Goal: Task Accomplishment & Management: Use online tool/utility

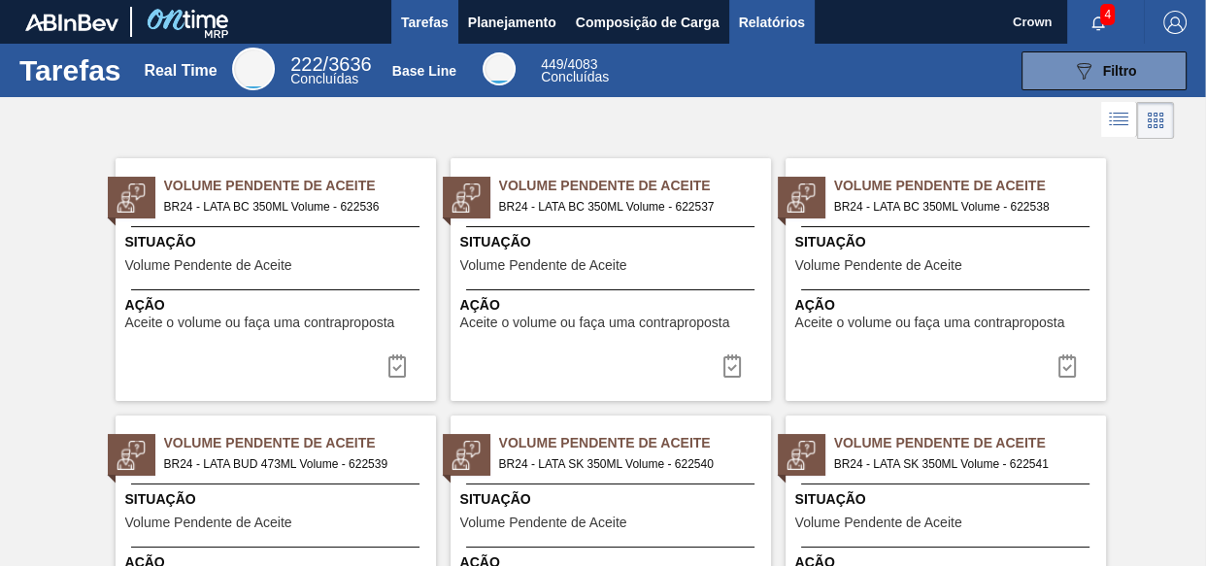
click at [794, 24] on span "Relatórios" at bounding box center [772, 22] width 66 height 23
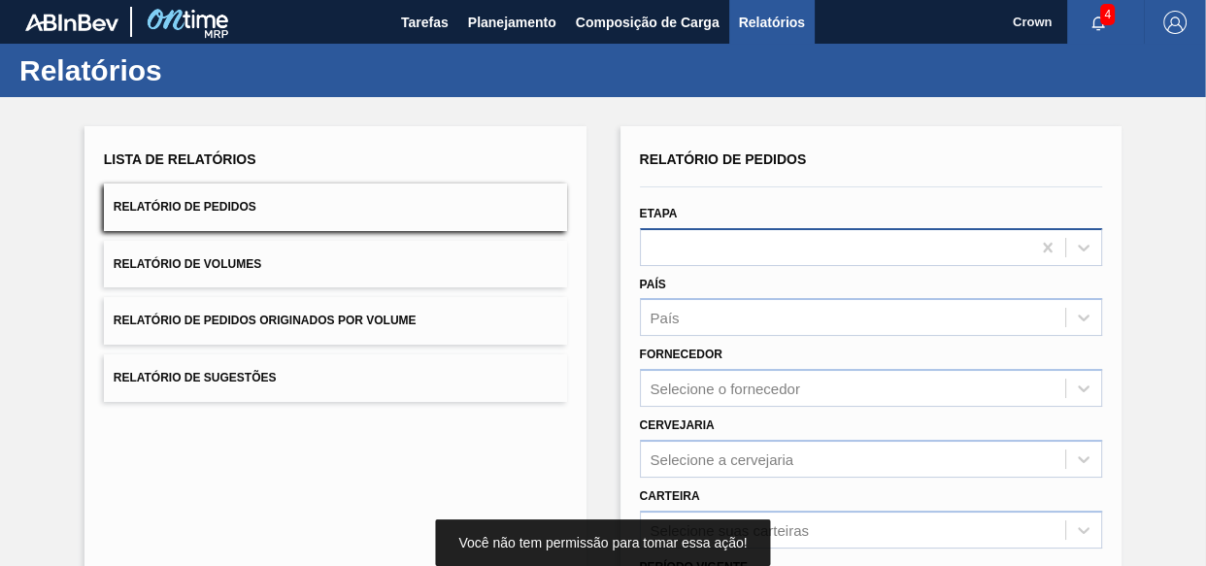
click at [846, 250] on div at bounding box center [836, 247] width 390 height 28
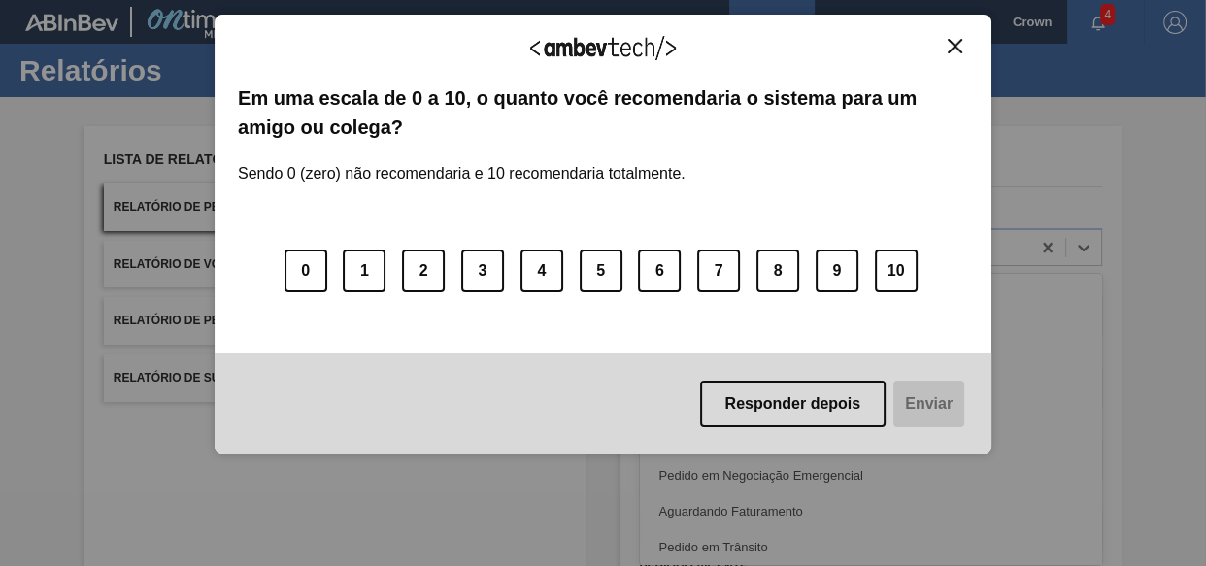
click at [950, 44] on img "Close" at bounding box center [955, 46] width 15 height 15
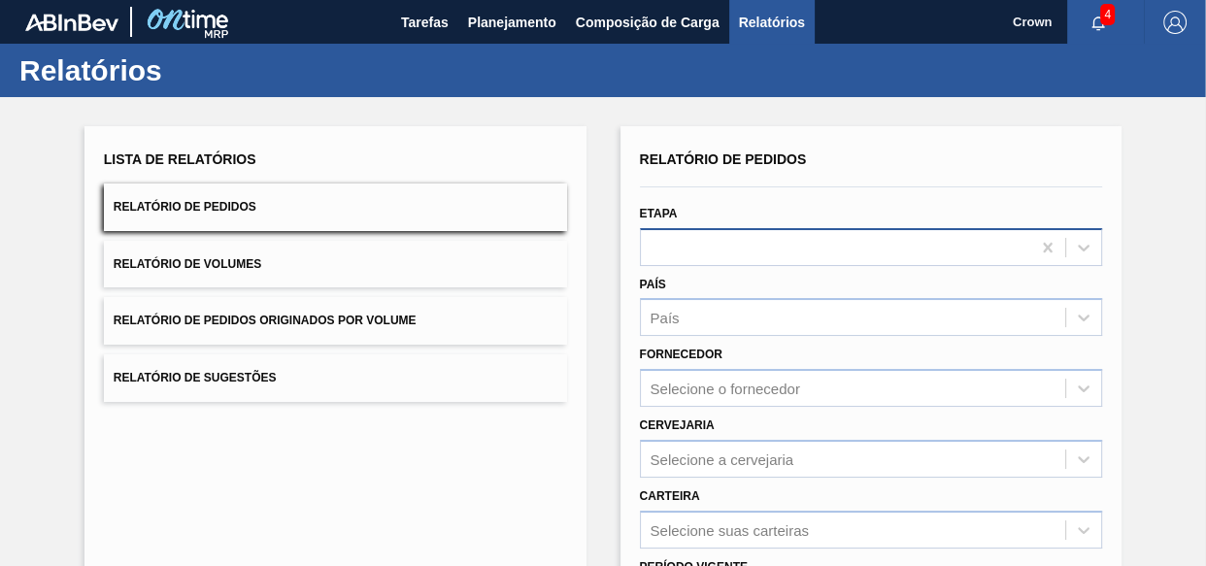
click at [719, 247] on div at bounding box center [836, 247] width 390 height 28
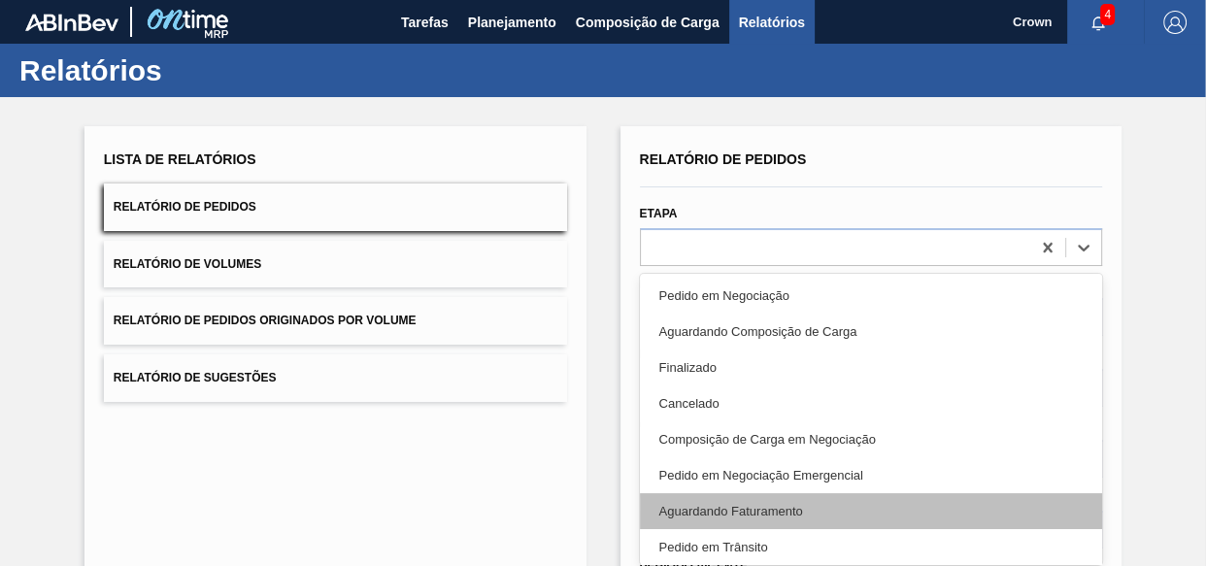
click at [749, 507] on div "Aguardando Faturamento" at bounding box center [871, 511] width 463 height 36
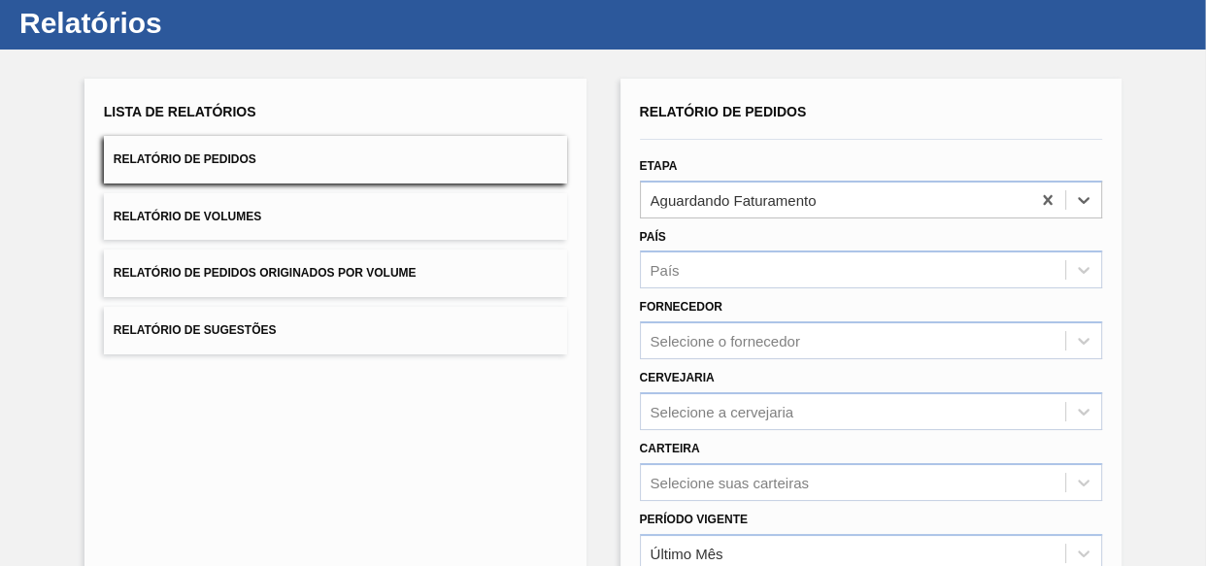
scroll to position [176, 0]
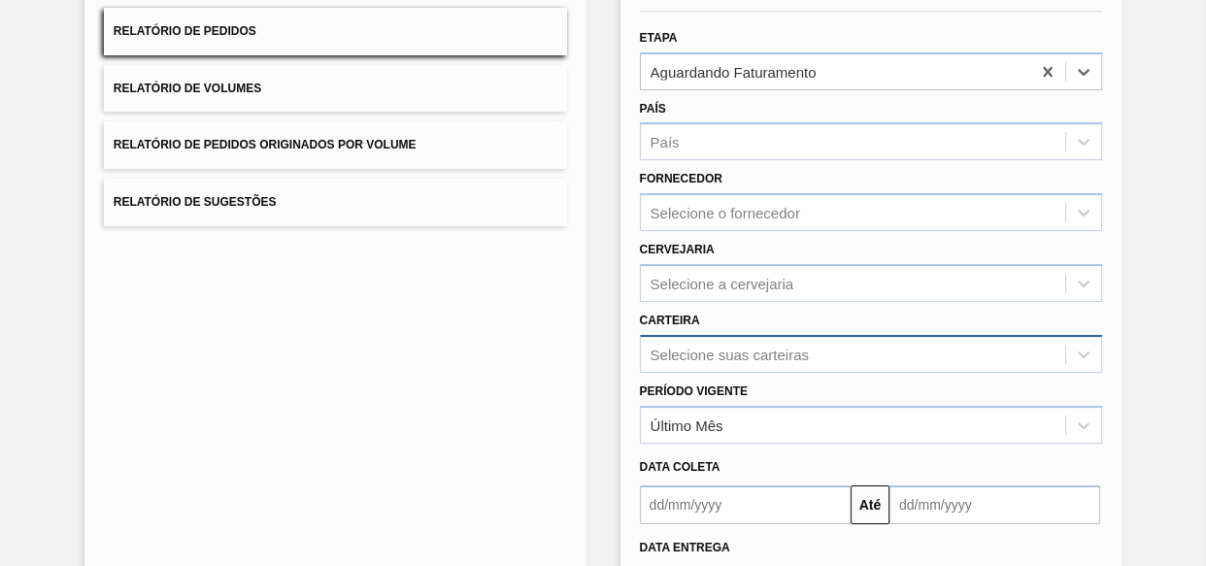
click at [671, 359] on div "Selecione suas carteiras" at bounding box center [871, 354] width 463 height 38
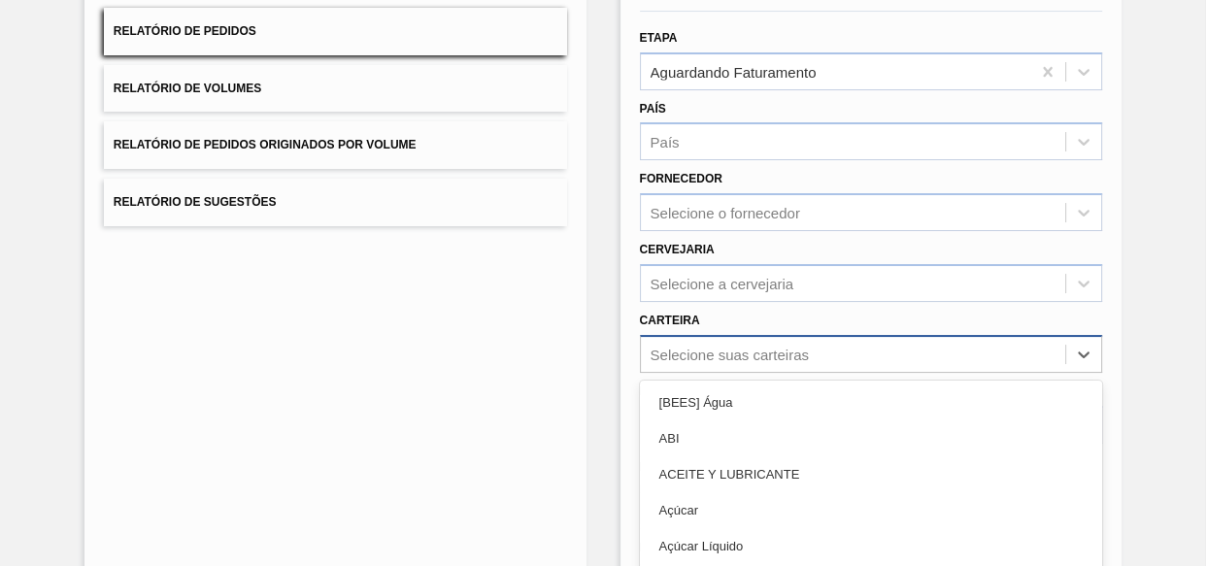
scroll to position [287, 0]
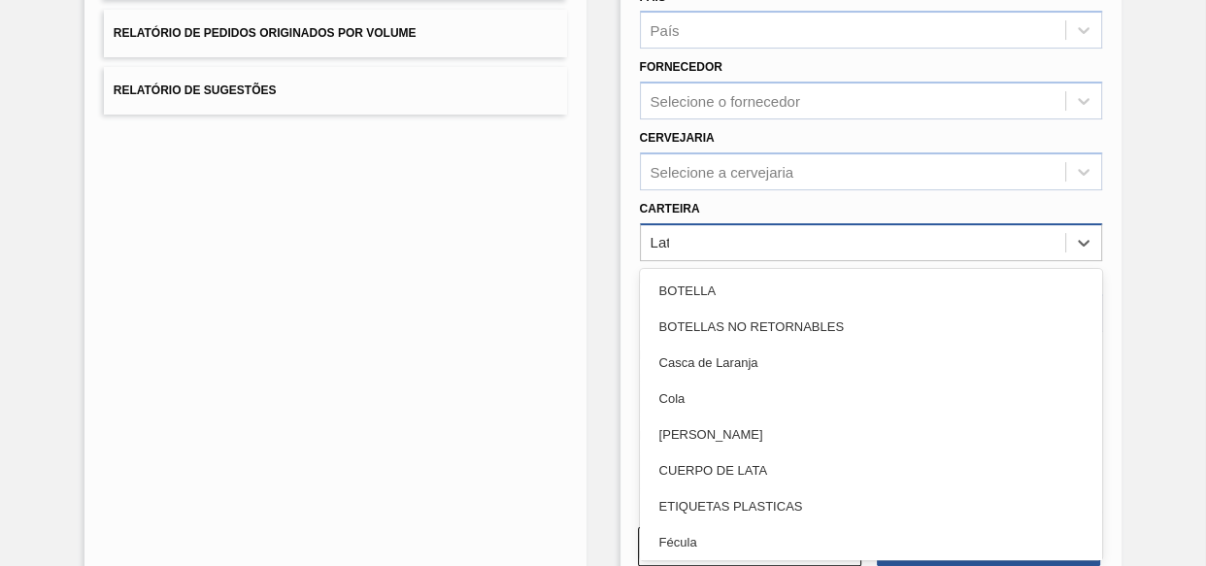
type input "Lata"
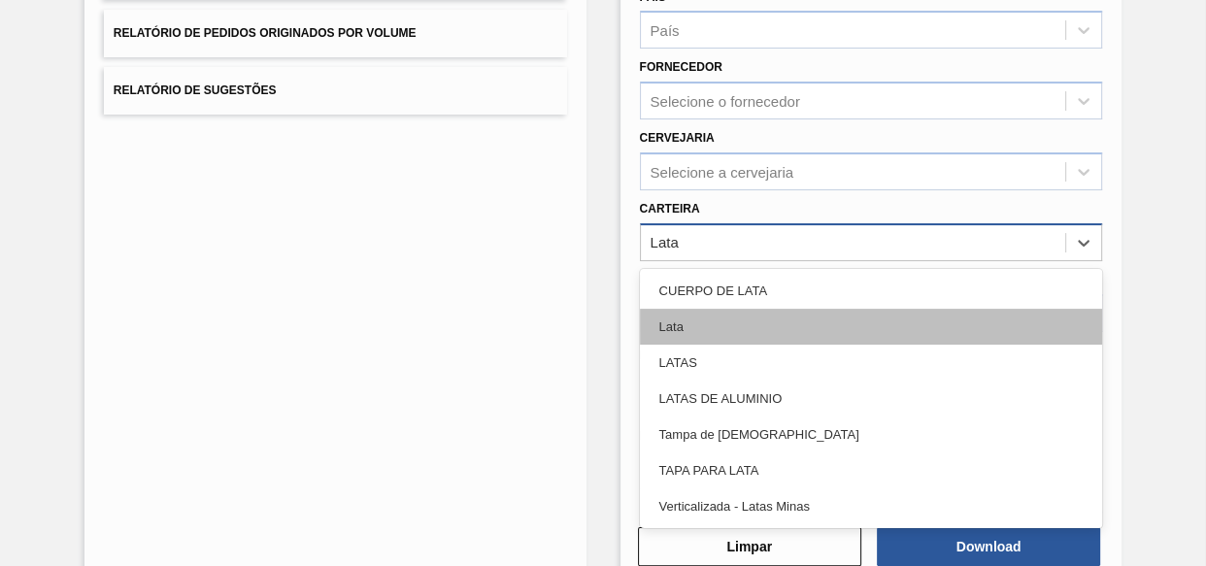
click at [705, 328] on div "Lata" at bounding box center [871, 327] width 463 height 36
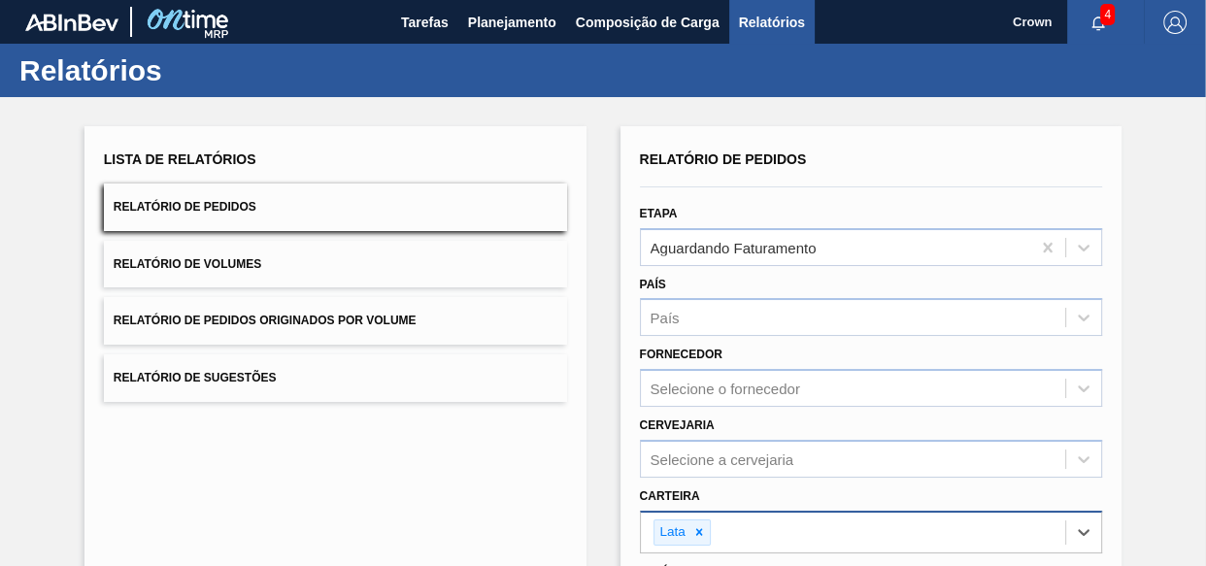
scroll to position [336, 0]
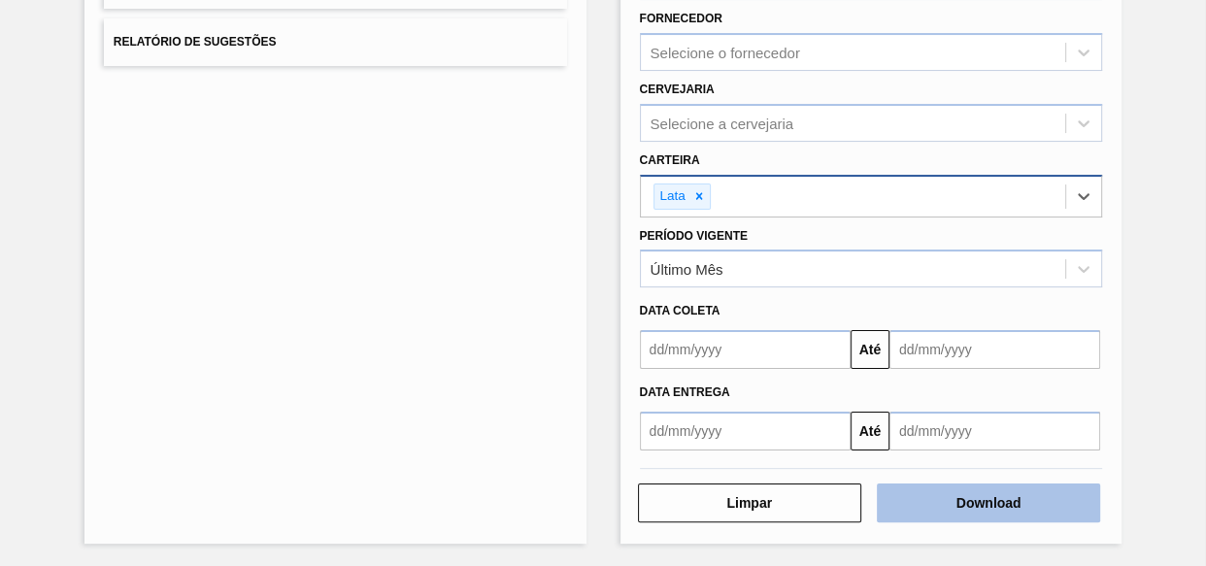
click at [999, 512] on button "Download" at bounding box center [988, 502] width 223 height 39
